Goal: Find specific page/section: Find specific page/section

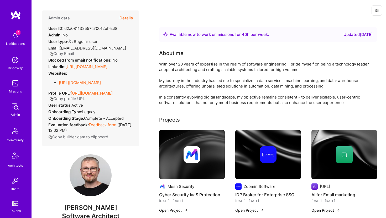
click at [124, 15] on button "Details" at bounding box center [125, 18] width 13 height 15
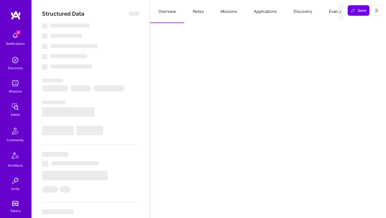
click at [224, 9] on button "Missions" at bounding box center [228, 11] width 33 height 23
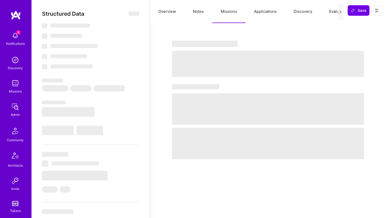
select select "Right Now"
select select "4"
select select "6"
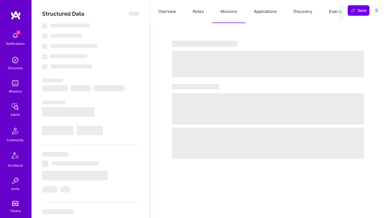
select select "IL"
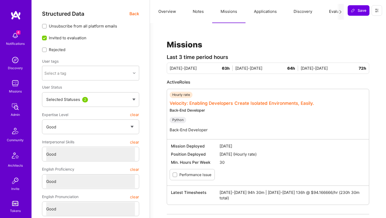
click at [281, 105] on link "Velocity: Enabling Developers Create Isolated Environments, Easily." at bounding box center [242, 103] width 144 height 5
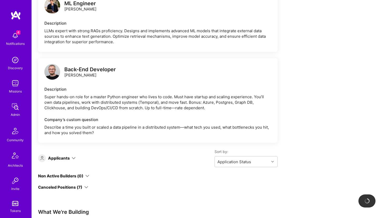
scroll to position [249, 0]
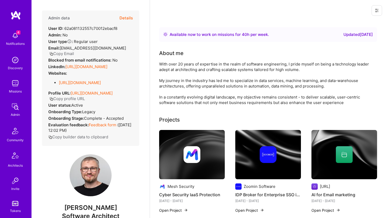
click at [130, 16] on button "Details" at bounding box center [125, 18] width 13 height 15
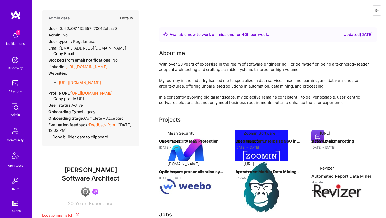
type textarea "x"
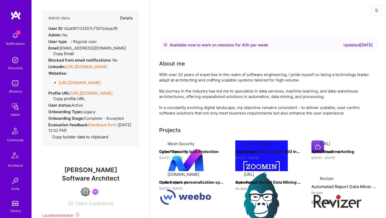
select select "4"
select select "6"
select select "IL"
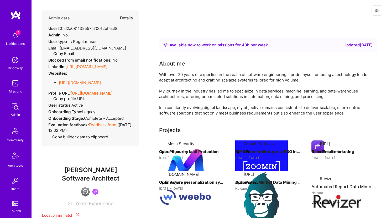
select select "Right Now"
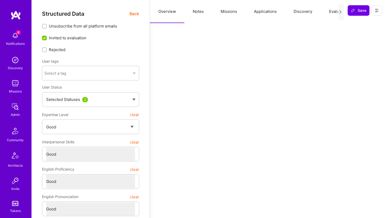
click at [202, 12] on button "Notes" at bounding box center [198, 11] width 28 height 23
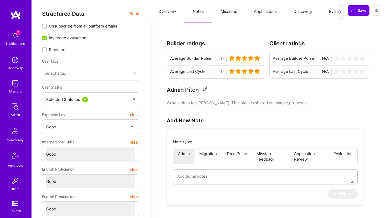
click at [136, 14] on span "Back" at bounding box center [134, 14] width 10 height 7
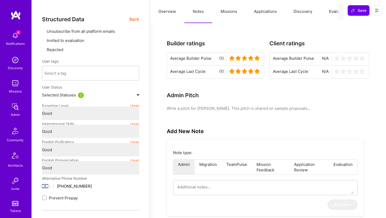
type textarea "x"
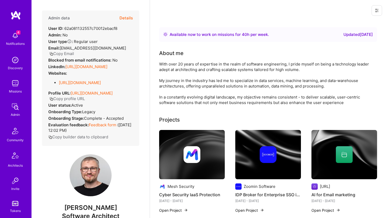
scroll to position [117, 0]
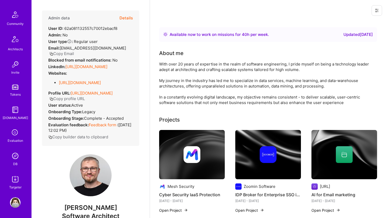
click at [15, 162] on div "DB" at bounding box center [15, 164] width 4 height 6
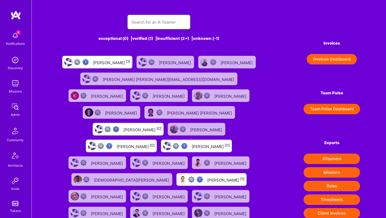
click at [138, 25] on input "text" at bounding box center [159, 21] width 55 height 13
paste input "[EMAIL_ADDRESS][DOMAIN_NAME]"
type input "[EMAIL_ADDRESS][DOMAIN_NAME]"
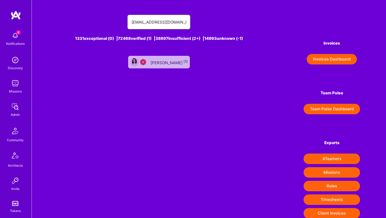
click at [138, 25] on input "[EMAIL_ADDRESS][DOMAIN_NAME]" at bounding box center [159, 21] width 55 height 13
click at [172, 63] on div "[PERSON_NAME] [1]" at bounding box center [168, 62] width 37 height 7
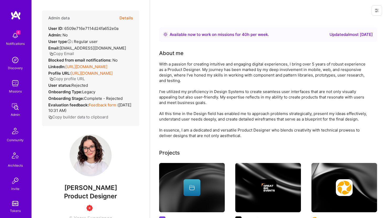
click at [127, 14] on button "Details" at bounding box center [125, 18] width 13 height 15
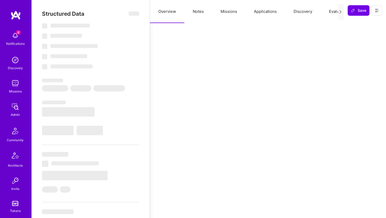
type textarea "x"
select select "Right Now"
select select "3"
select select "4"
select select "6"
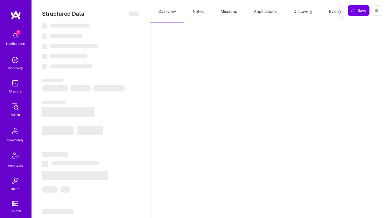
select select "6"
select select "US"
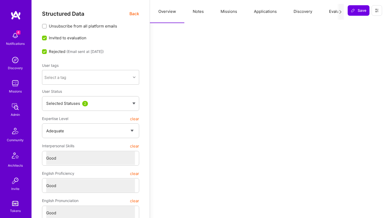
click at [196, 11] on button "Notes" at bounding box center [198, 11] width 28 height 23
type textarea "x"
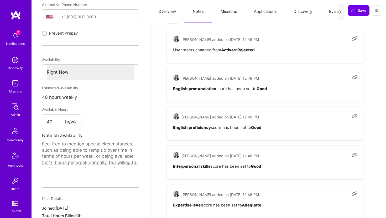
scroll to position [225, 0]
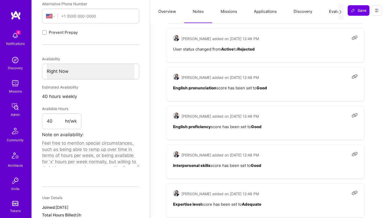
click at [336, 11] on button "Evaluation" at bounding box center [339, 11] width 36 height 23
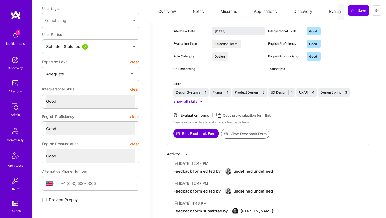
scroll to position [0, 0]
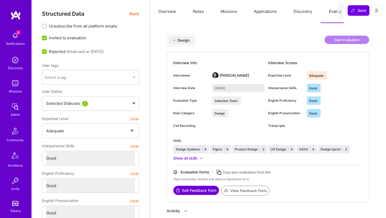
click at [260, 57] on div "Interview Info Interviewer [PERSON_NAME] Interview Date [DATE] Evaluation Type …" at bounding box center [268, 127] width 202 height 150
